Goal: Complete application form: Complete application form

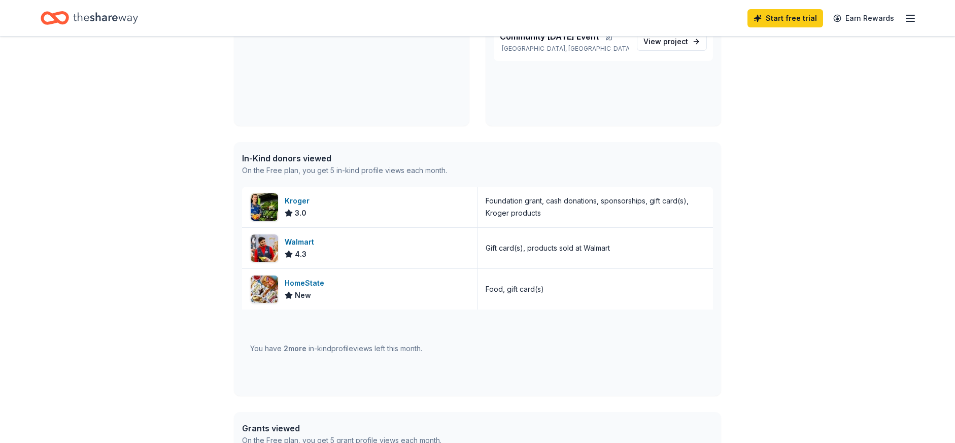
scroll to position [183, 0]
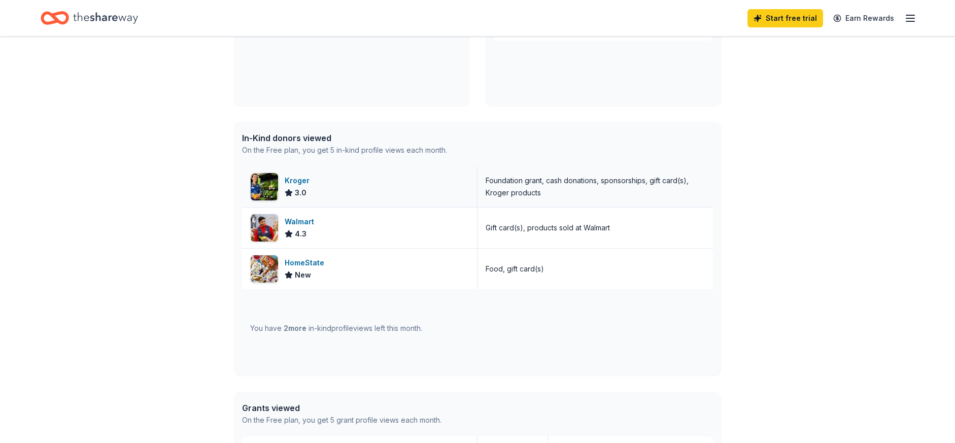
click at [294, 179] on div "Kroger" at bounding box center [299, 181] width 29 height 12
click at [292, 224] on div "Walmart" at bounding box center [302, 222] width 34 height 12
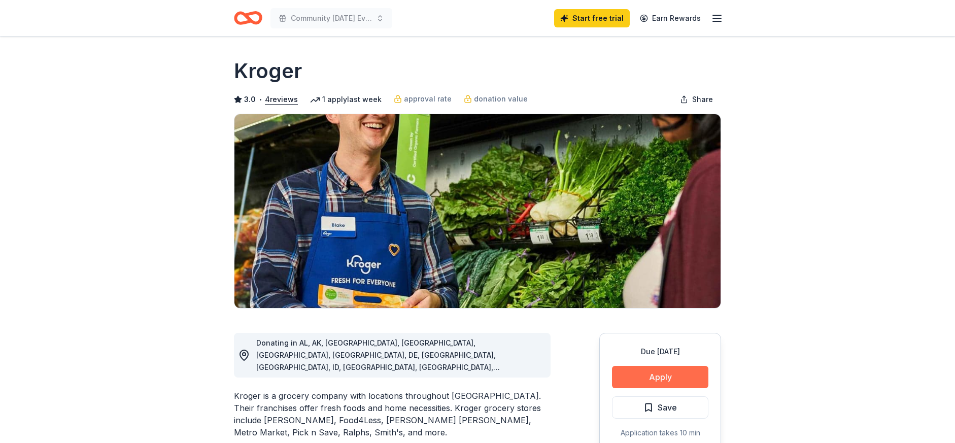
click at [653, 372] on button "Apply" at bounding box center [660, 377] width 96 height 22
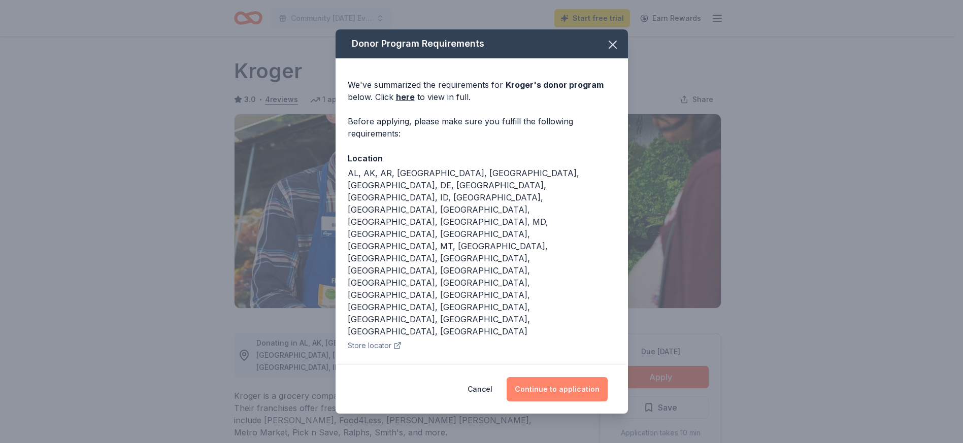
click at [563, 386] on button "Continue to application" at bounding box center [557, 389] width 101 height 24
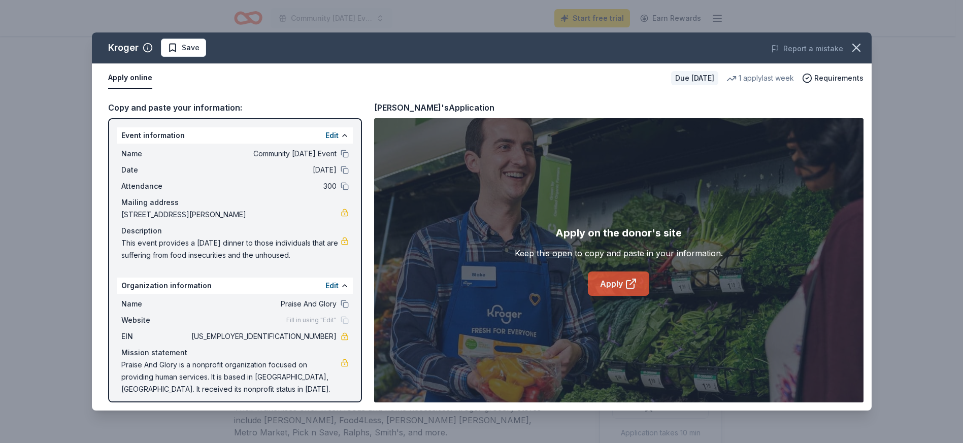
click at [615, 280] on link "Apply" at bounding box center [618, 284] width 61 height 24
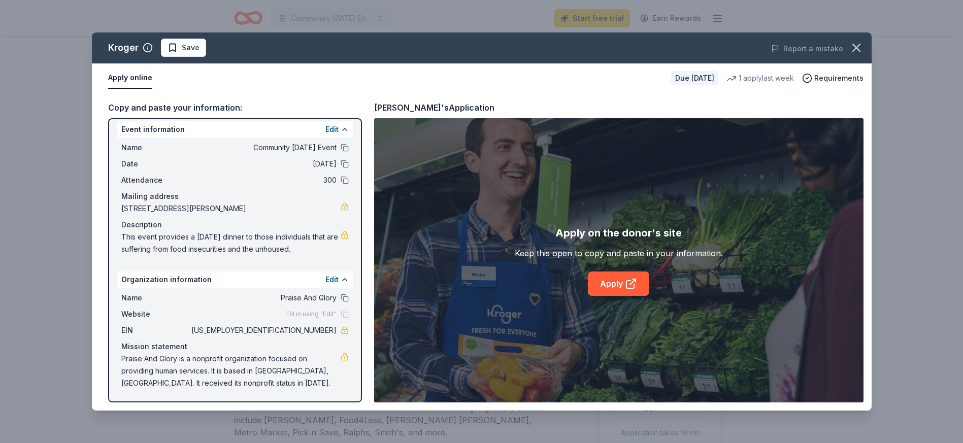
click at [131, 78] on button "Apply online" at bounding box center [130, 78] width 44 height 21
click at [131, 77] on button "Apply online" at bounding box center [130, 78] width 44 height 21
click at [615, 276] on link "Apply" at bounding box center [618, 284] width 61 height 24
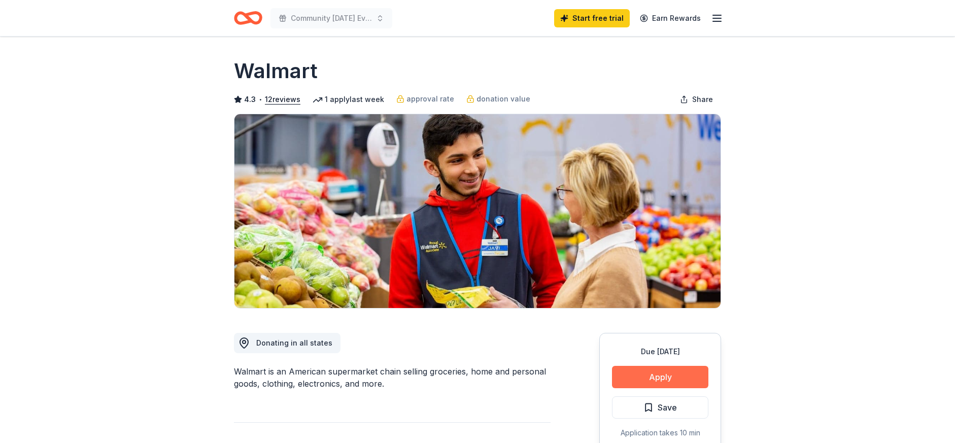
click at [645, 370] on button "Apply" at bounding box center [660, 377] width 96 height 22
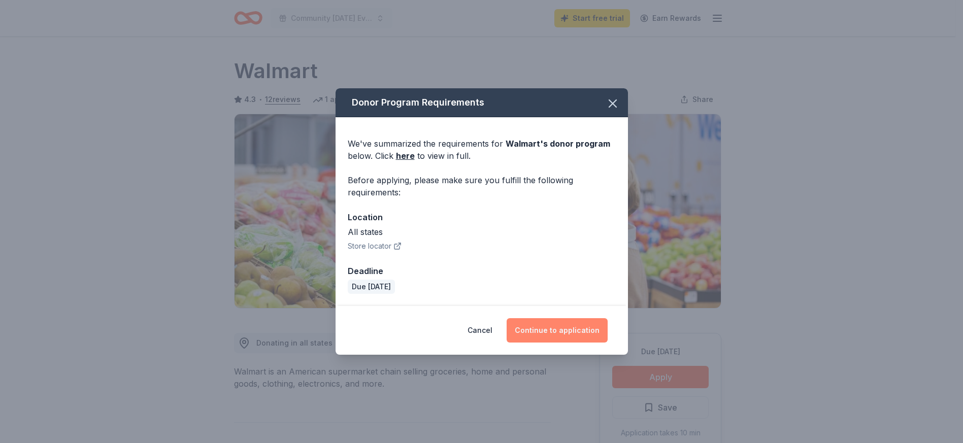
click at [561, 324] on button "Continue to application" at bounding box center [557, 330] width 101 height 24
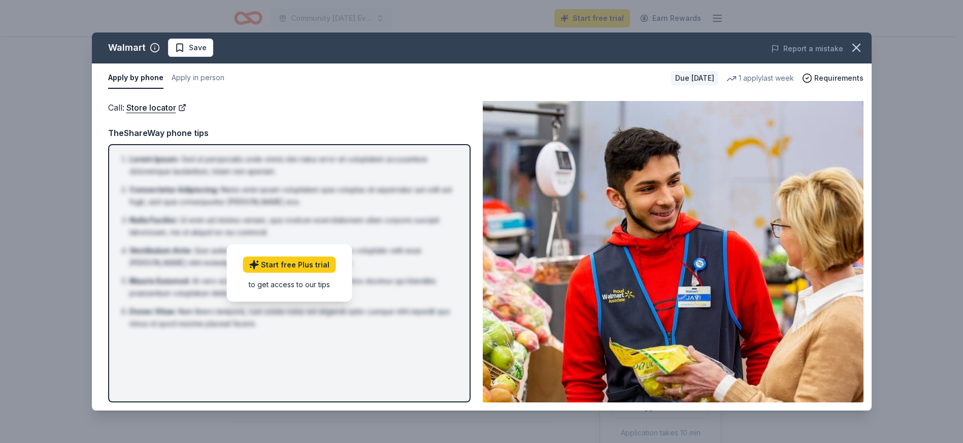
drag, startPoint x: 960, startPoint y: 296, endPoint x: 954, endPoint y: 298, distance: 6.4
click at [955, 298] on div "Walmart Save Report a mistake Apply by phone Apply in person Due [DATE] 1 apply…" at bounding box center [481, 221] width 963 height 443
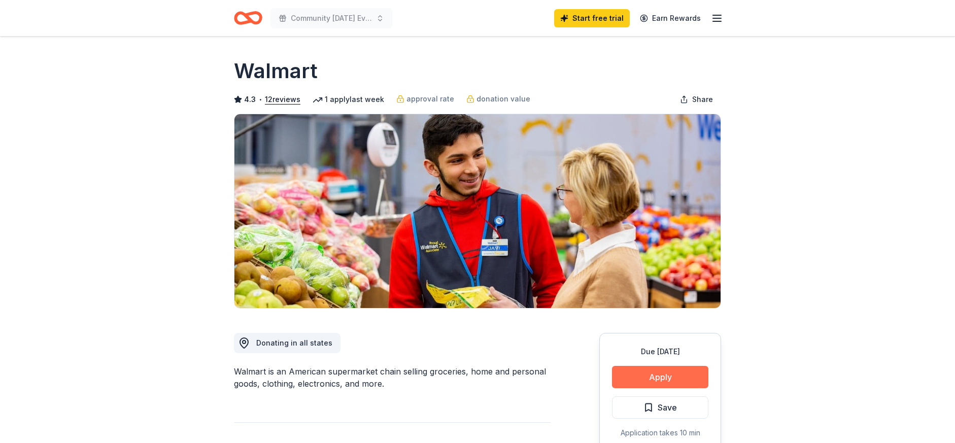
click at [681, 369] on button "Apply" at bounding box center [660, 377] width 96 height 22
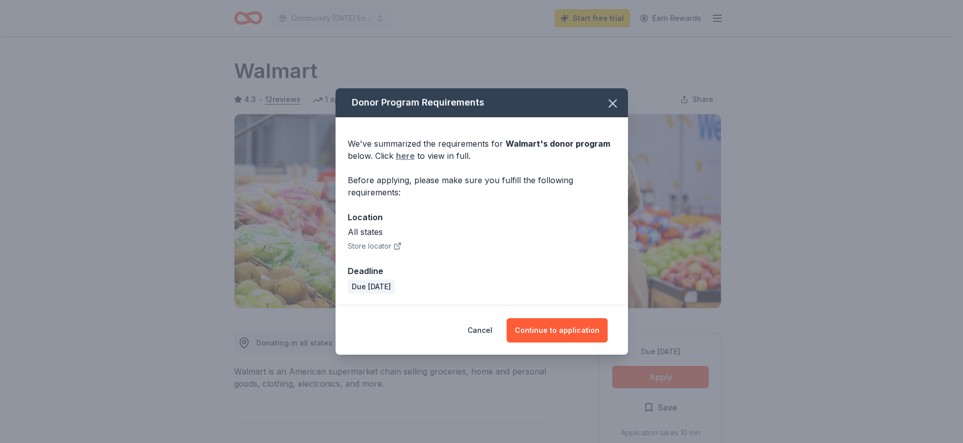
click at [409, 155] on link "here" at bounding box center [405, 156] width 19 height 12
click at [582, 328] on button "Continue to application" at bounding box center [557, 330] width 101 height 24
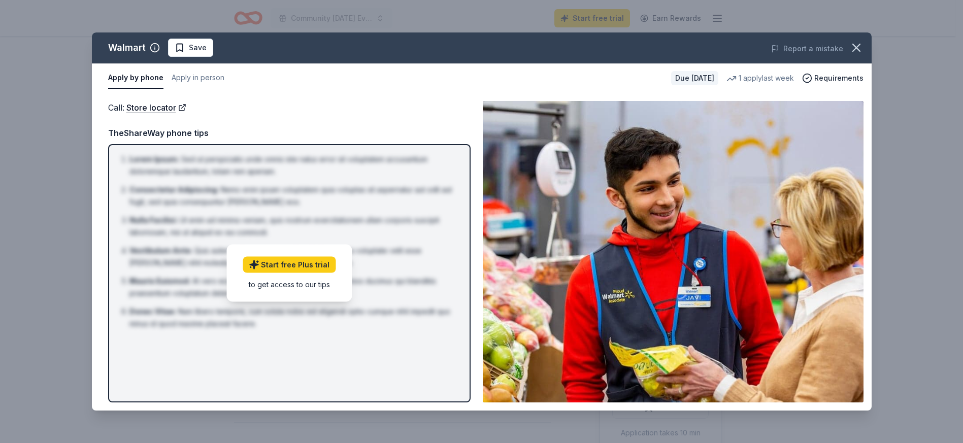
click at [317, 284] on div "to get access to our tips" at bounding box center [289, 284] width 93 height 11
click at [192, 79] on button "Apply in person" at bounding box center [198, 78] width 53 height 21
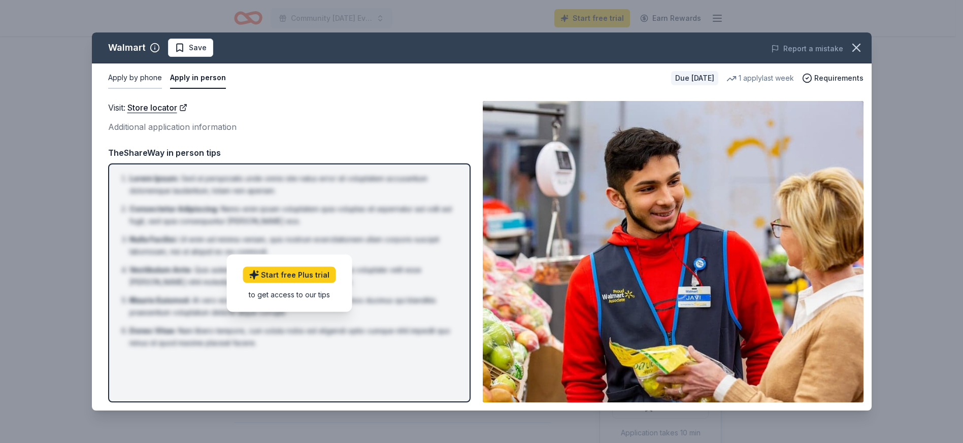
click at [127, 77] on button "Apply by phone" at bounding box center [135, 78] width 54 height 21
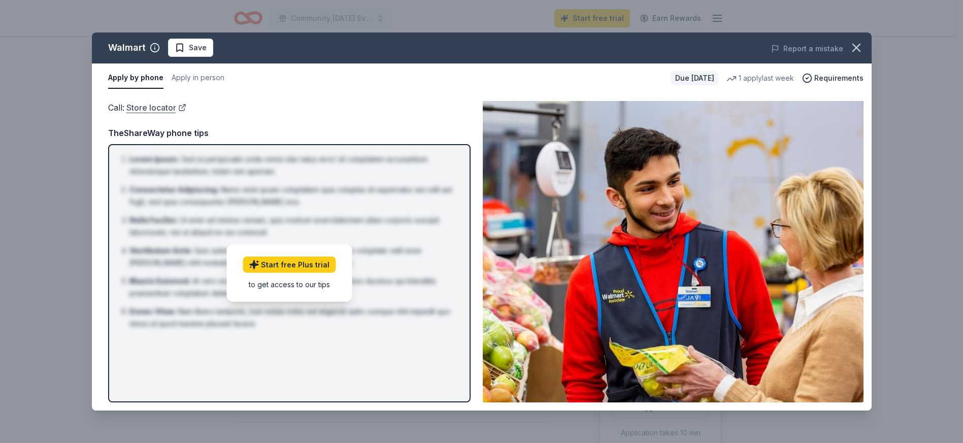
click at [152, 109] on link "Store locator" at bounding box center [156, 107] width 60 height 13
